Goal: Find specific page/section: Find specific page/section

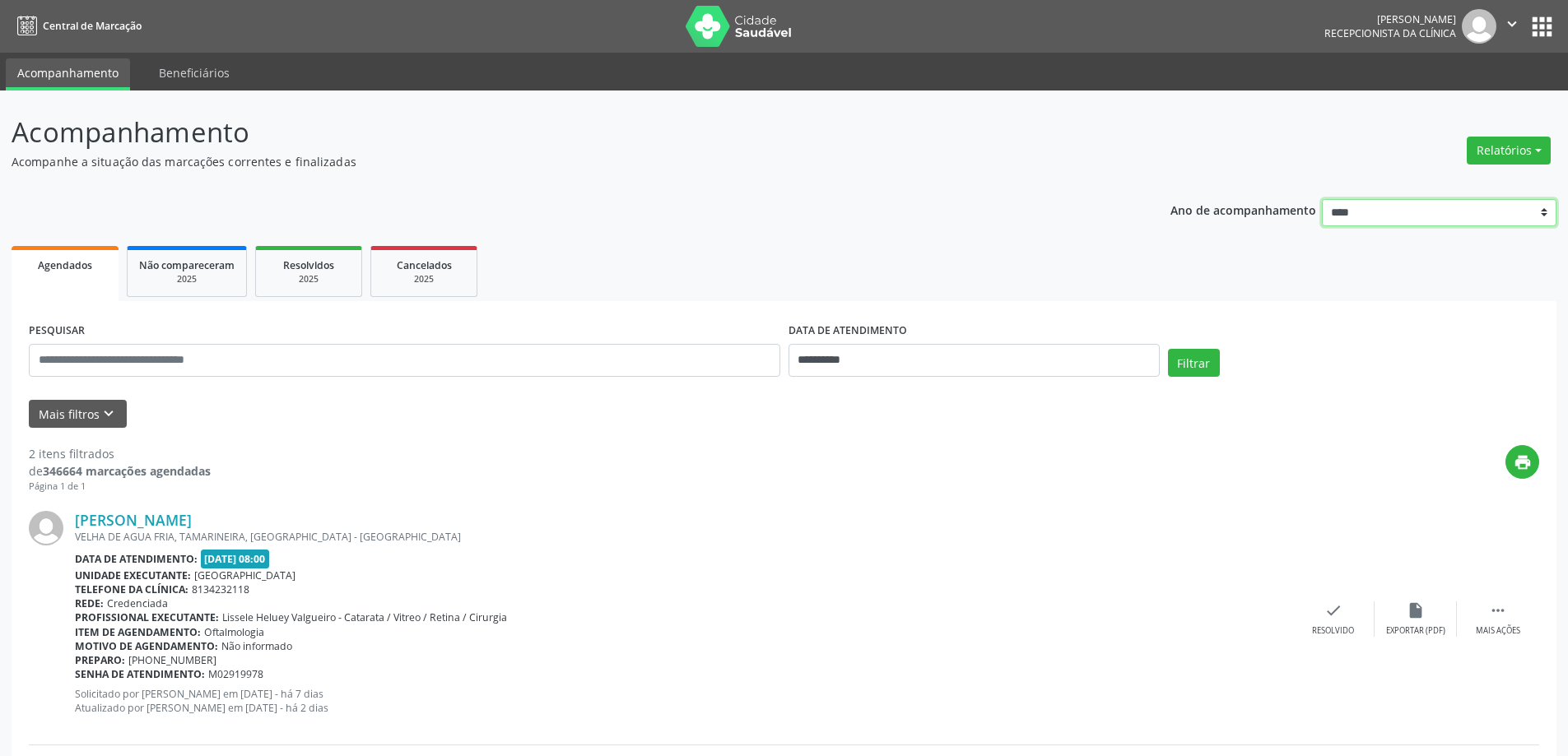
drag, startPoint x: 1428, startPoint y: 203, endPoint x: 1450, endPoint y: 193, distance: 24.2
click at [1428, 203] on select "**** **** **** **** ****" at bounding box center [1439, 213] width 235 height 28
click at [1490, 171] on div "**********" at bounding box center [784, 562] width 1545 height 901
click at [1492, 167] on div "Relatórios Agendamentos Procedimentos realizados" at bounding box center [1509, 150] width 95 height 39
click at [1495, 158] on button "Relatórios" at bounding box center [1508, 150] width 84 height 28
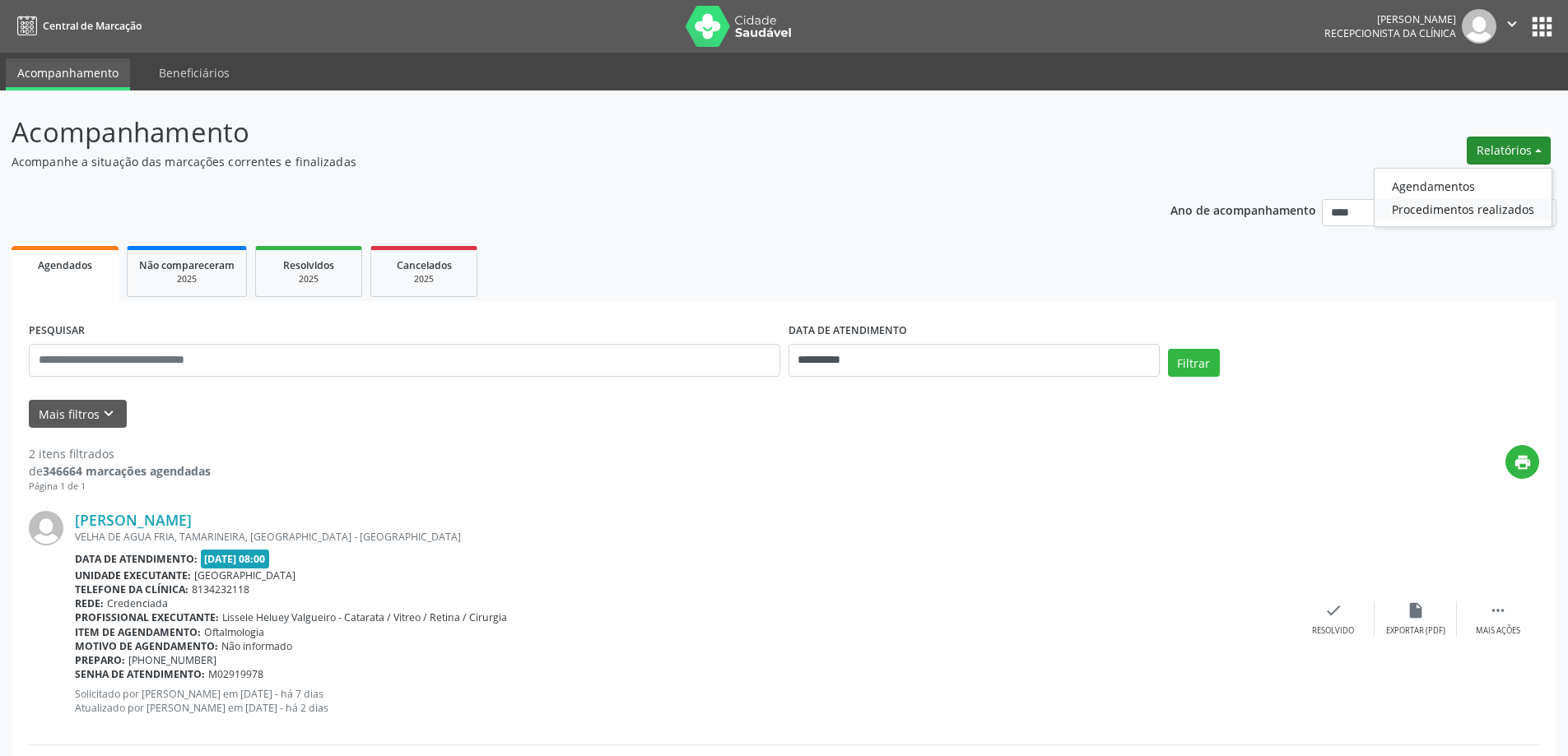
click at [1473, 197] on link "Procedimentos realizados" at bounding box center [1462, 208] width 177 height 23
select select "*"
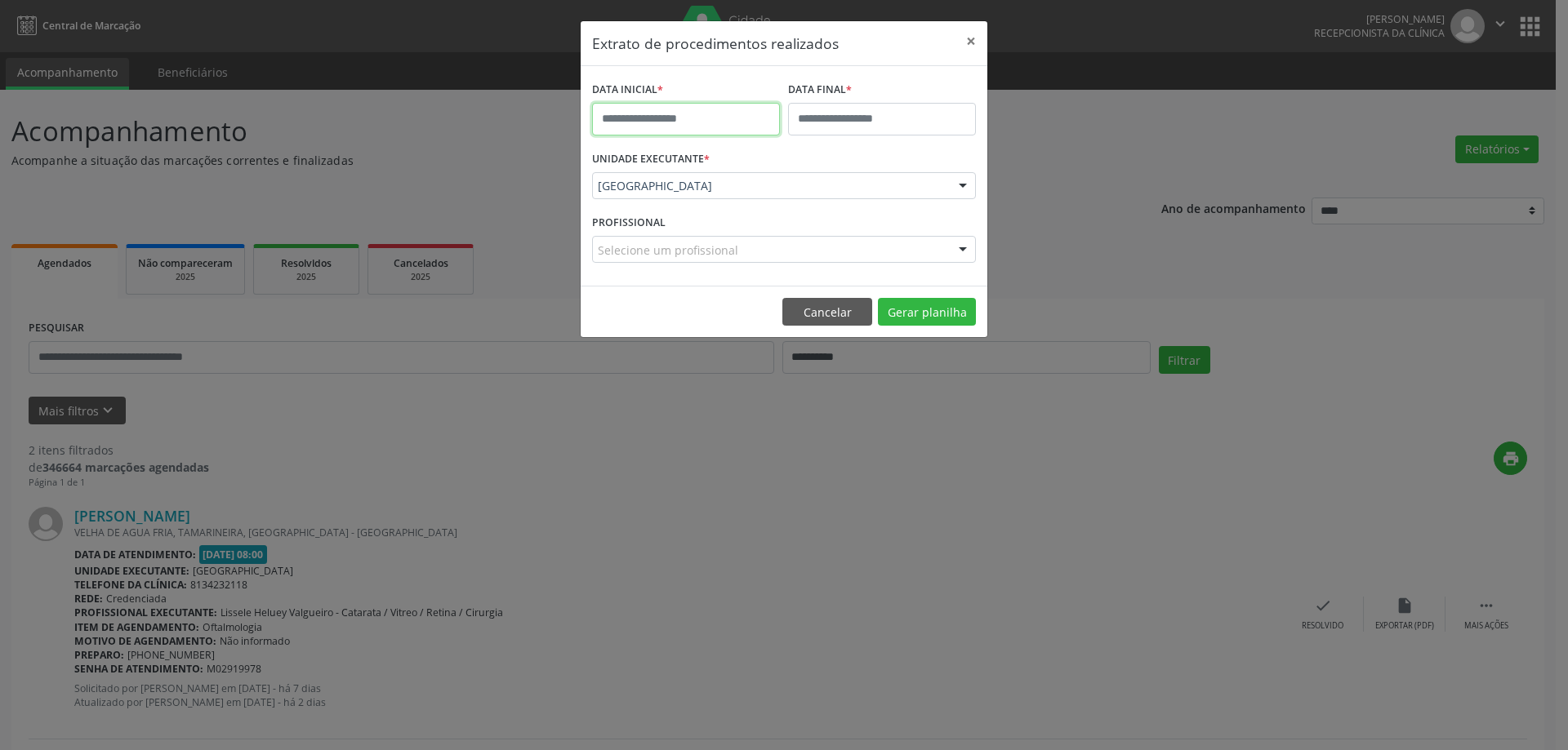
click at [761, 120] on input "text" at bounding box center [686, 119] width 188 height 33
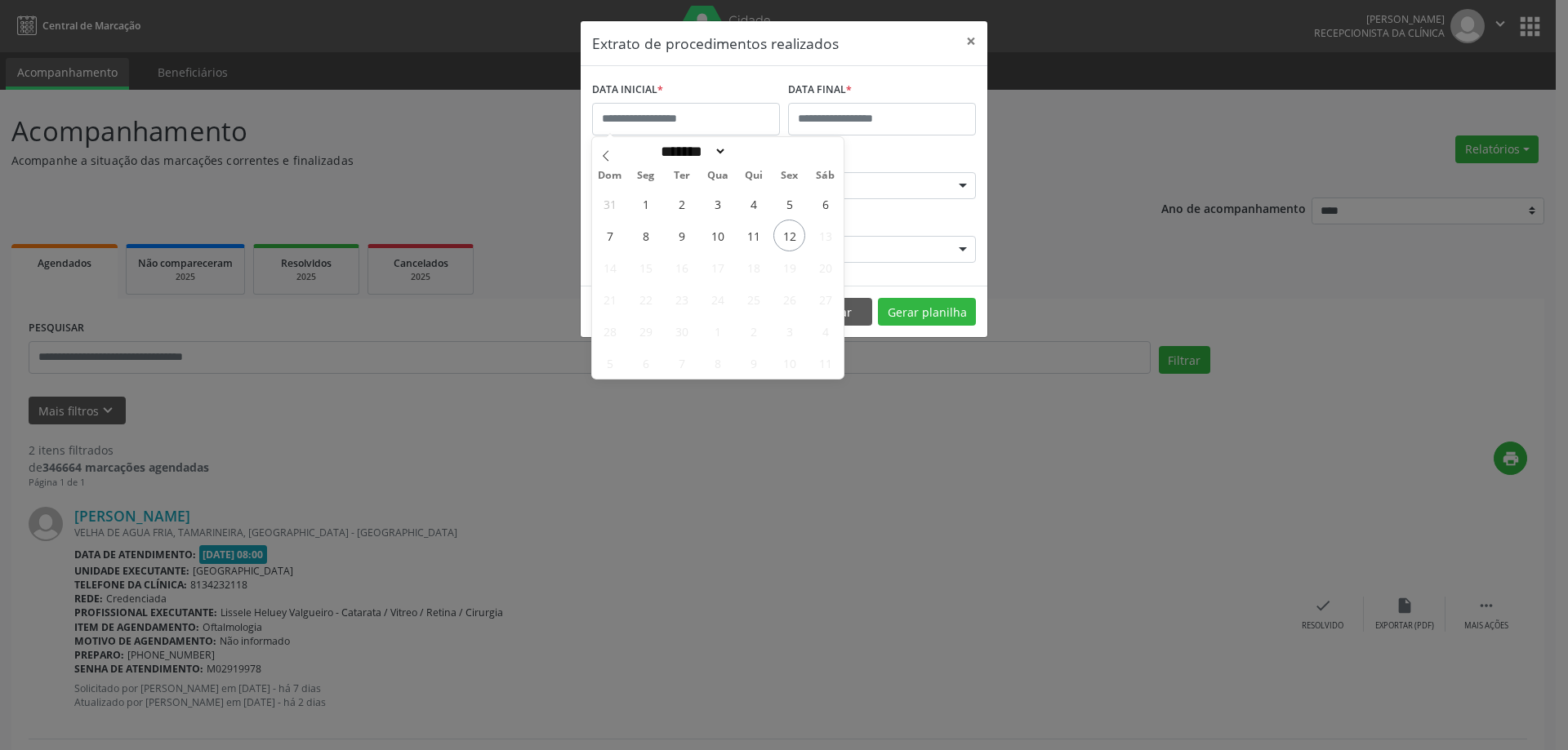
drag, startPoint x: 1461, startPoint y: 94, endPoint x: 1471, endPoint y: 93, distance: 10.0
click at [1464, 94] on div "Extrato de procedimentos realizados × DATA INICIAL * DATA FINAL * UNIDADE EXECU…" at bounding box center [784, 375] width 1568 height 750
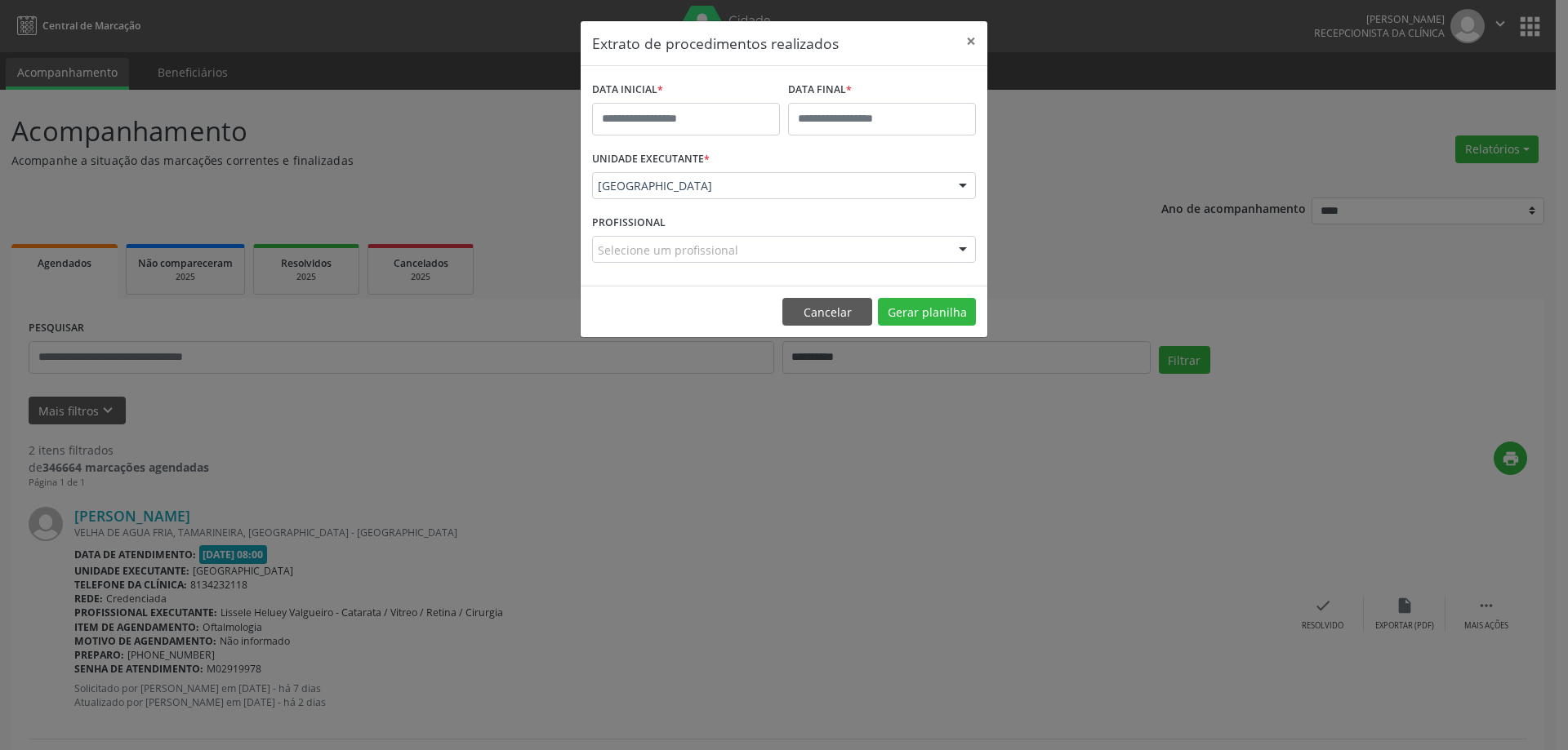
drag, startPoint x: 1471, startPoint y: 93, endPoint x: 1472, endPoint y: 122, distance: 29.0
click at [1472, 107] on div "Extrato de procedimentos realizados × DATA INICIAL * DATA FINAL * UNIDADE EXECU…" at bounding box center [784, 375] width 1568 height 750
click at [1472, 127] on div "Extrato de procedimentos realizados × DATA INICIAL * DATA FINAL * UNIDADE EXECU…" at bounding box center [784, 375] width 1568 height 750
click at [1475, 144] on div "Extrato de procedimentos realizados × DATA INICIAL * DATA FINAL * UNIDADE EXECU…" at bounding box center [784, 375] width 1568 height 750
